Goal: Obtain resource: Obtain resource

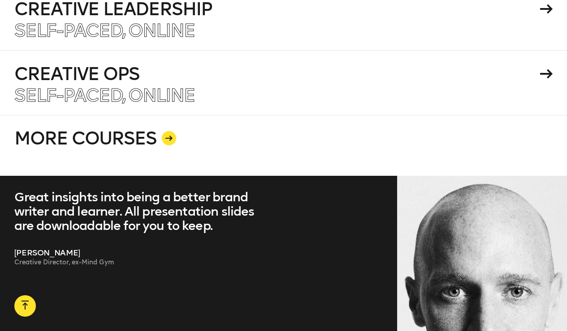
scroll to position [1635, 0]
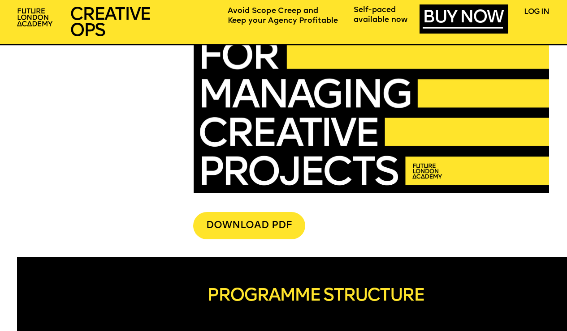
scroll to position [1972, 0]
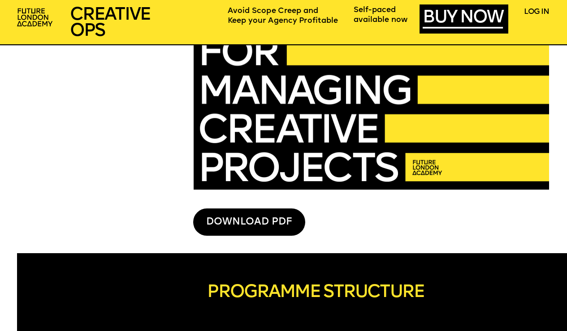
click at [265, 212] on div "DOWNLOAD PDF" at bounding box center [249, 223] width 112 height 28
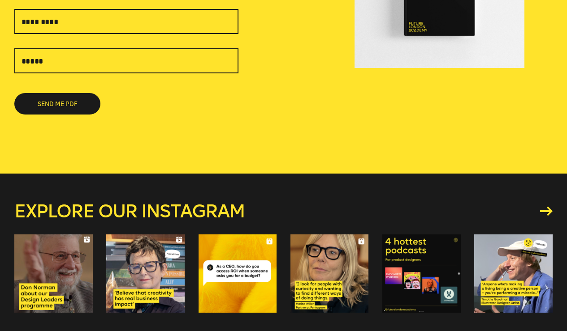
scroll to position [64, 0]
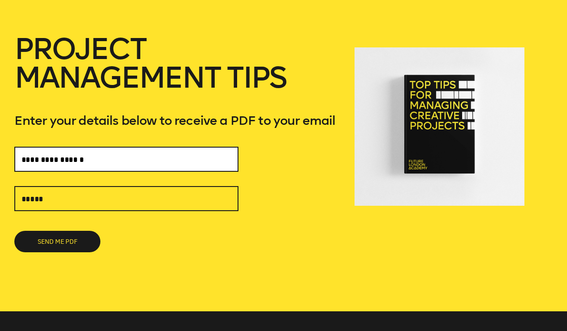
type input "**********"
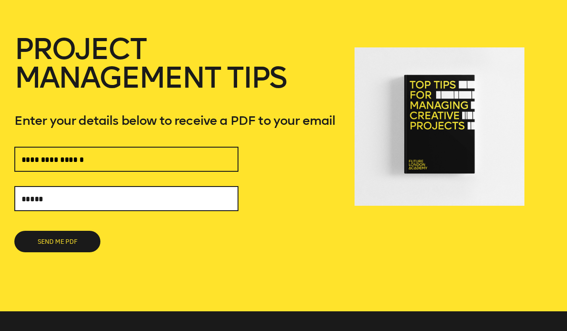
type input "*"
type input "**********"
click at [57, 242] on button "SEND ME PDF" at bounding box center [57, 241] width 86 height 21
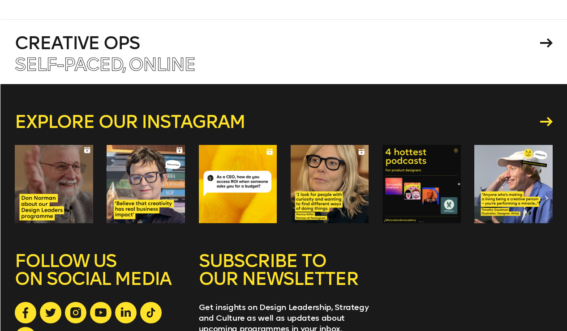
scroll to position [322, 0]
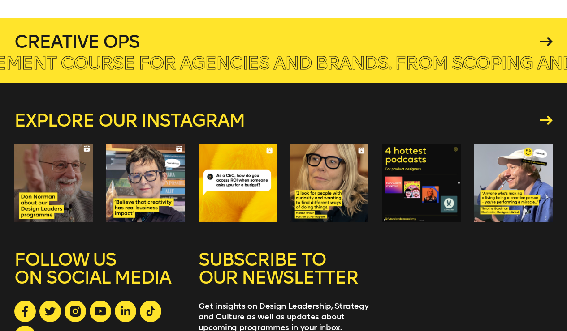
click at [151, 43] on h4 "Creative Ops" at bounding box center [275, 42] width 523 height 18
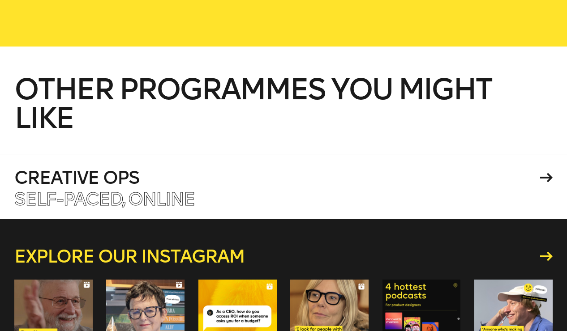
scroll to position [212, 0]
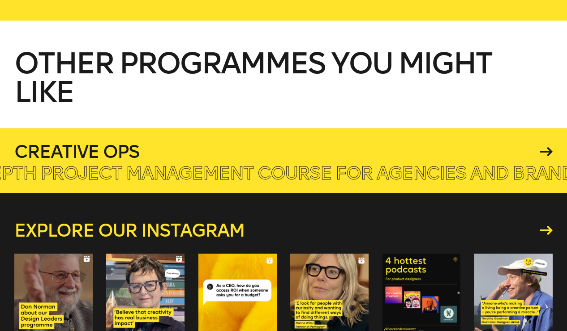
click at [160, 155] on h4 "Creative Ops" at bounding box center [275, 152] width 523 height 18
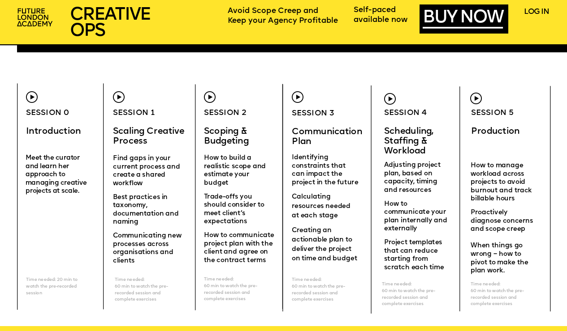
scroll to position [2251, 0]
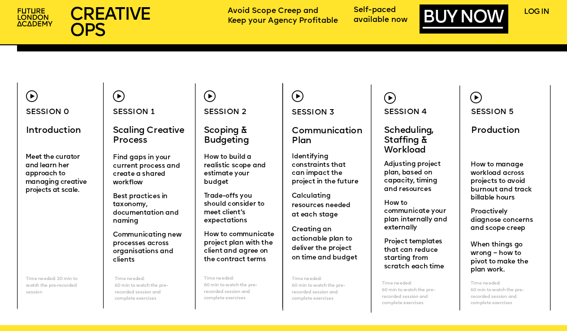
click at [143, 138] on span "Scaling Creative Process" at bounding box center [149, 135] width 73 height 19
click at [134, 156] on span "Find gaps in your current process and create a shared workflow" at bounding box center [147, 170] width 69 height 31
click at [154, 172] on span "Find gaps in your current process and create a shared workflow" at bounding box center [147, 170] width 69 height 31
click at [176, 172] on p "Find gaps in your current process and create a shared workflow" at bounding box center [149, 173] width 73 height 39
click at [171, 227] on p "Communicating new processes across organisations and clients" at bounding box center [149, 245] width 73 height 39
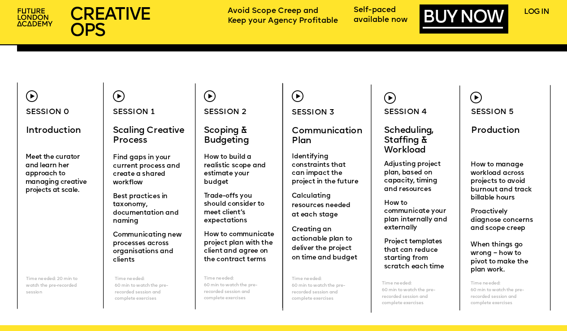
click at [231, 138] on span "Scoping & Budgeting" at bounding box center [226, 135] width 45 height 19
click at [251, 138] on p "Scoping & Budgeting" at bounding box center [234, 135] width 60 height 20
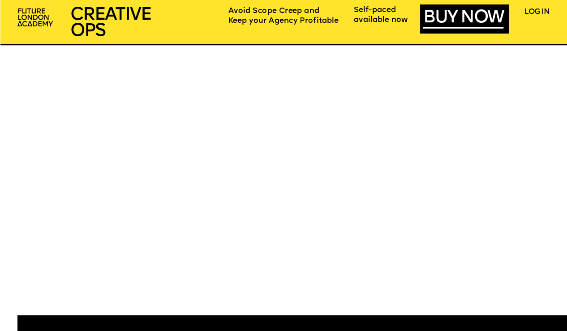
scroll to position [3224, 0]
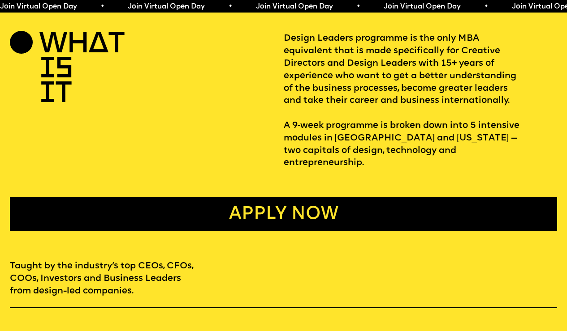
scroll to position [311, 0]
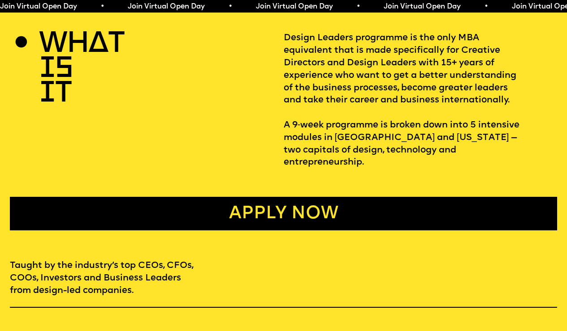
click at [261, 197] on link "Apply now" at bounding box center [283, 214] width 547 height 34
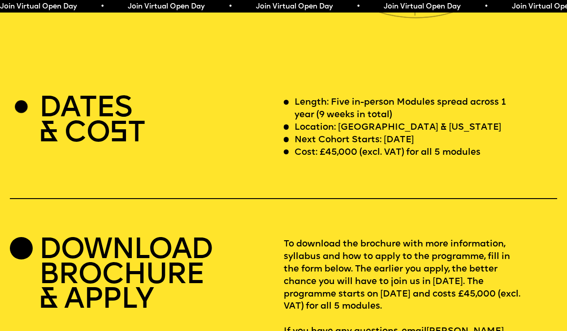
scroll to position [2263, 0]
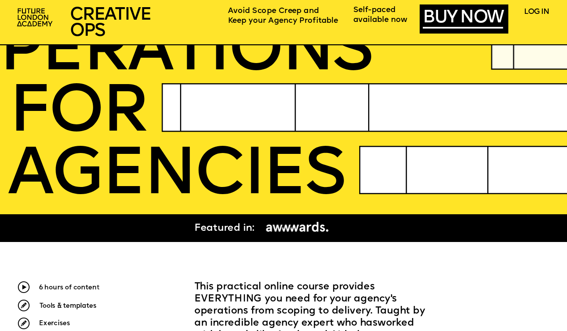
scroll to position [112, 0]
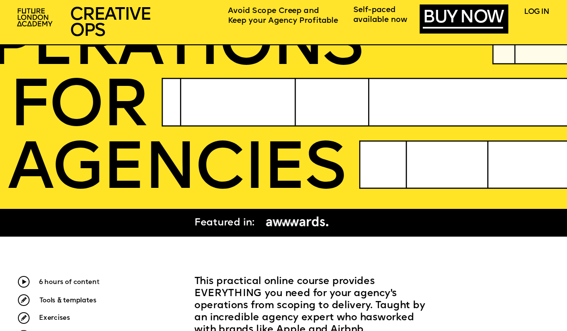
click at [23, 284] on img at bounding box center [24, 282] width 12 height 12
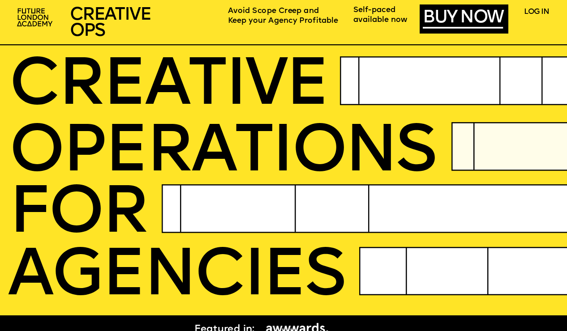
scroll to position [3, 0]
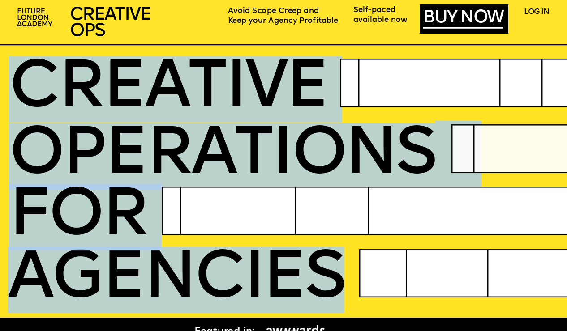
drag, startPoint x: 328, startPoint y: 266, endPoint x: 22, endPoint y: 101, distance: 348.3
copy div "CREATIVE OPERatioNS FOR AGENCIES"
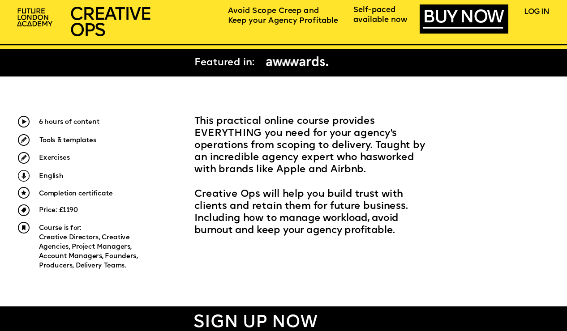
scroll to position [286, 0]
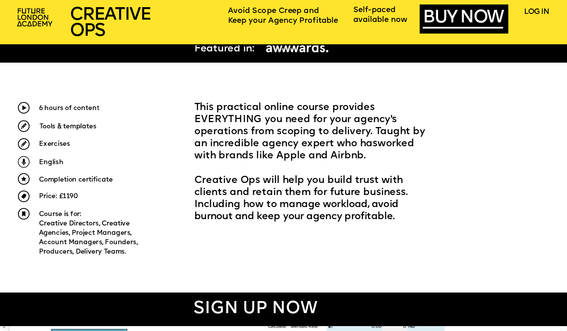
drag, startPoint x: 29, startPoint y: 56, endPoint x: 188, endPoint y: 129, distance: 175.4
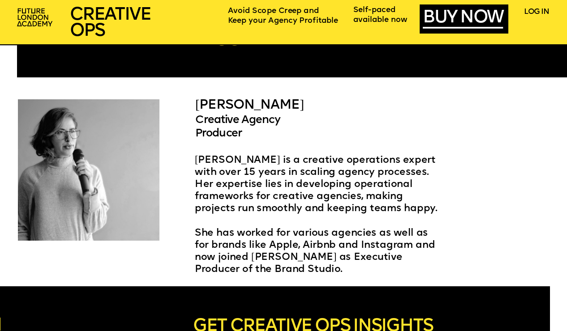
scroll to position [1535, 0]
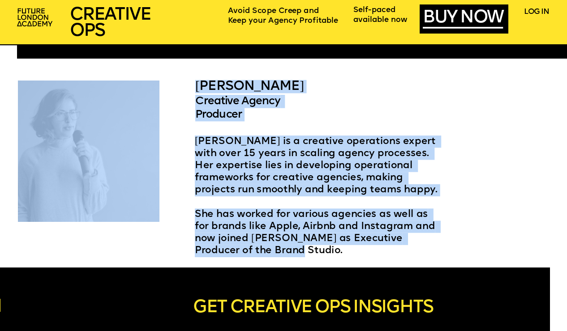
copy div "LOREMIPS DOLOrsitAM CON ADIPISCI ELITSEDDOE TEMPORIN UTLABORE E dolore magna al…"
drag, startPoint x: 20, startPoint y: 84, endPoint x: 342, endPoint y: 256, distance: 365.3
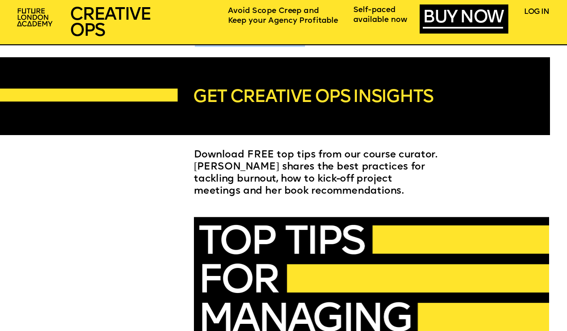
scroll to position [1747, 0]
